Goal: Information Seeking & Learning: Compare options

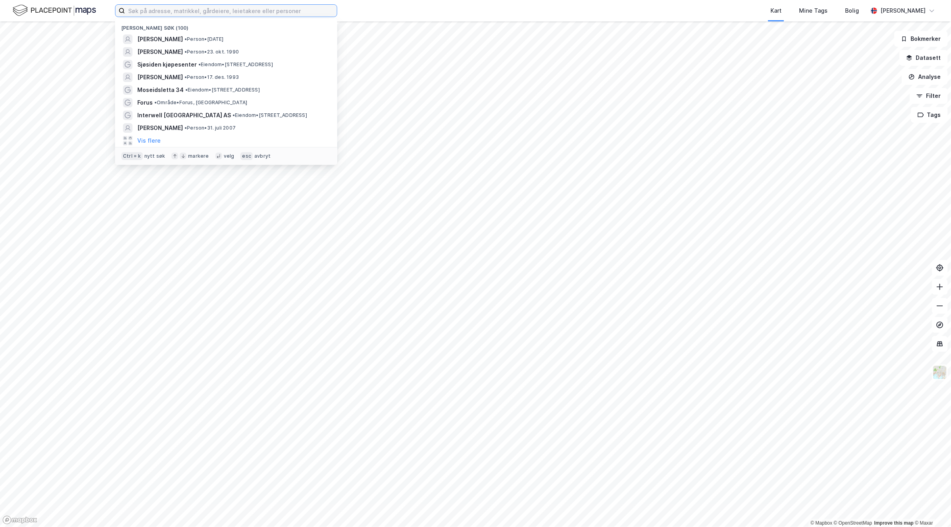
click at [207, 7] on input at bounding box center [231, 11] width 212 height 12
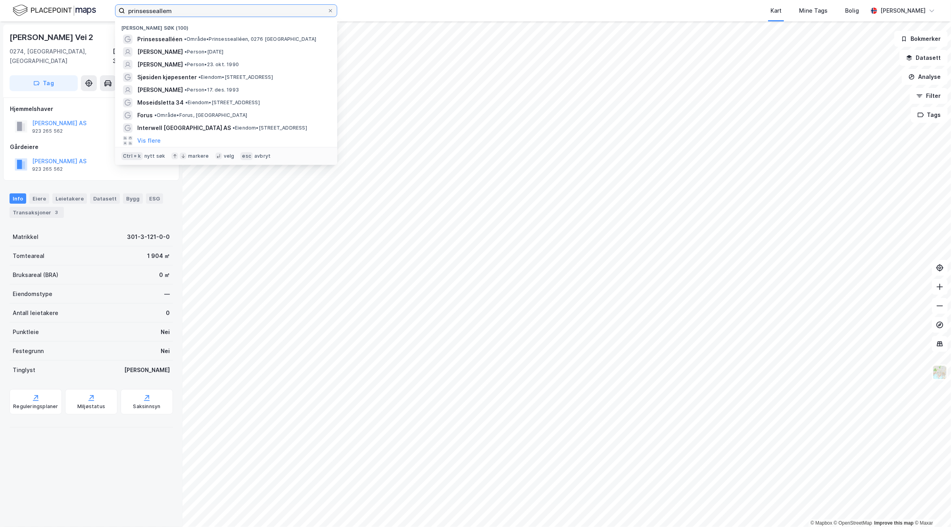
drag, startPoint x: 190, startPoint y: 7, endPoint x: 20, endPoint y: 4, distance: 170.2
click at [22, 7] on div "prinsesseallem Nylige søk (100) Prinsessealléen • Område • [GEOGRAPHIC_DATA], 0…" at bounding box center [475, 10] width 951 height 21
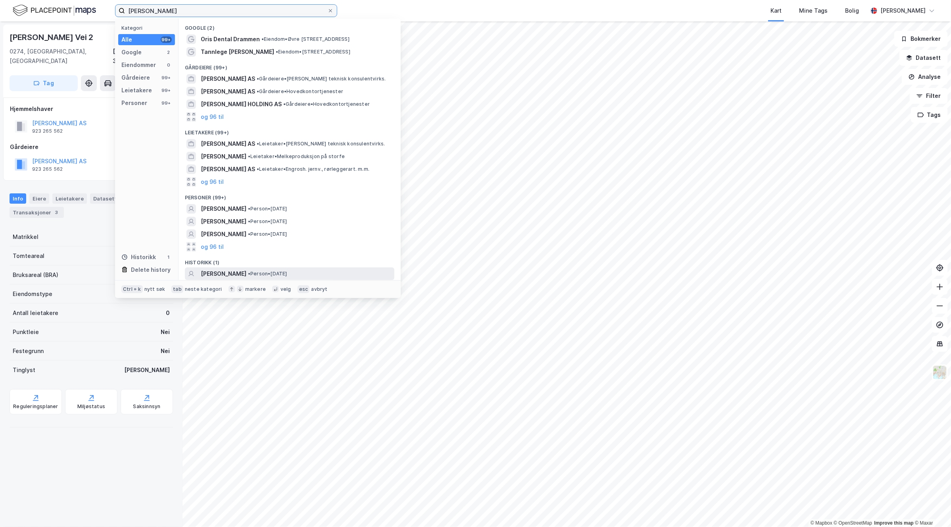
type input "[PERSON_NAME]"
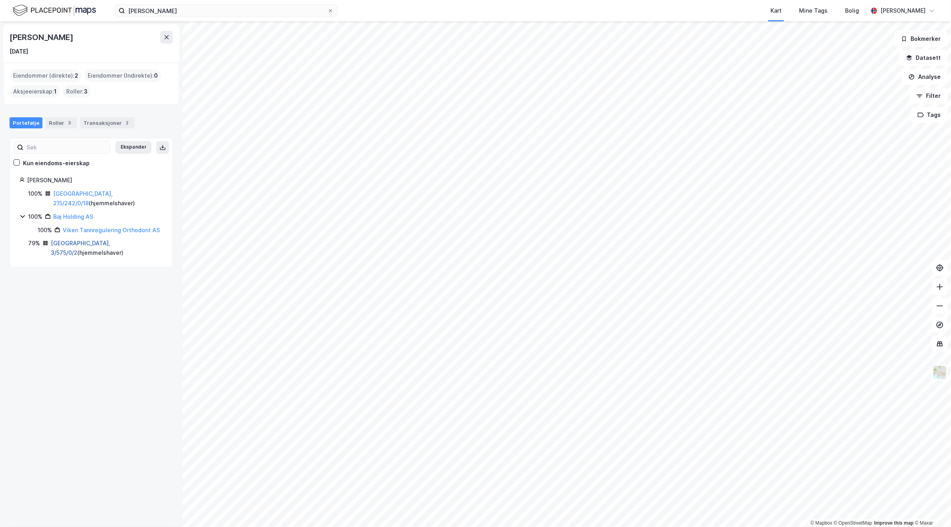
click at [65, 243] on link "[GEOGRAPHIC_DATA], 3/575/0/2" at bounding box center [80, 248] width 59 height 16
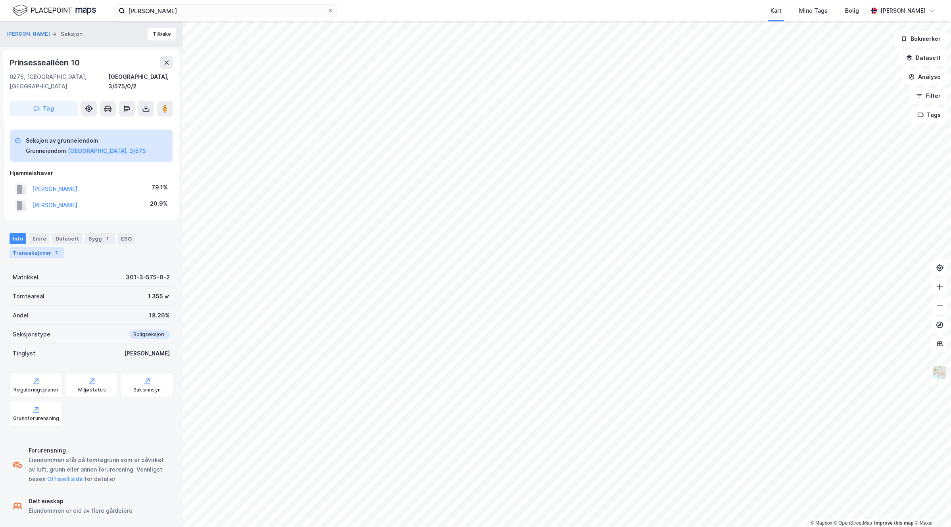
click at [46, 247] on div "Transaksjoner 7" at bounding box center [37, 252] width 54 height 11
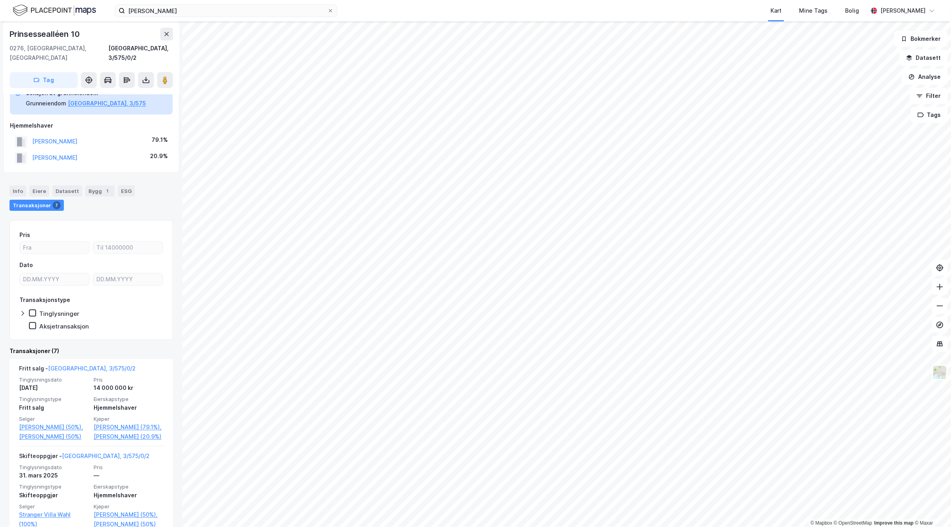
scroll to position [99, 0]
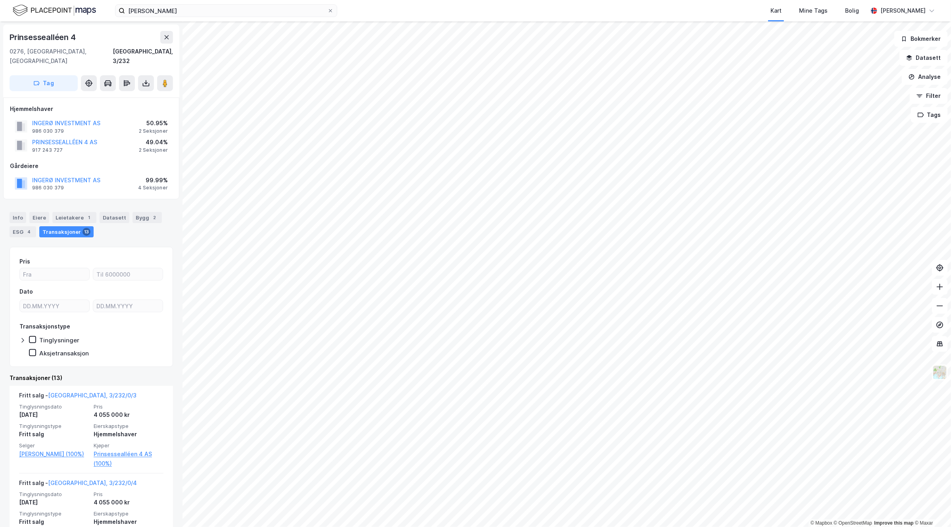
scroll to position [99, 0]
